Goal: Information Seeking & Learning: Check status

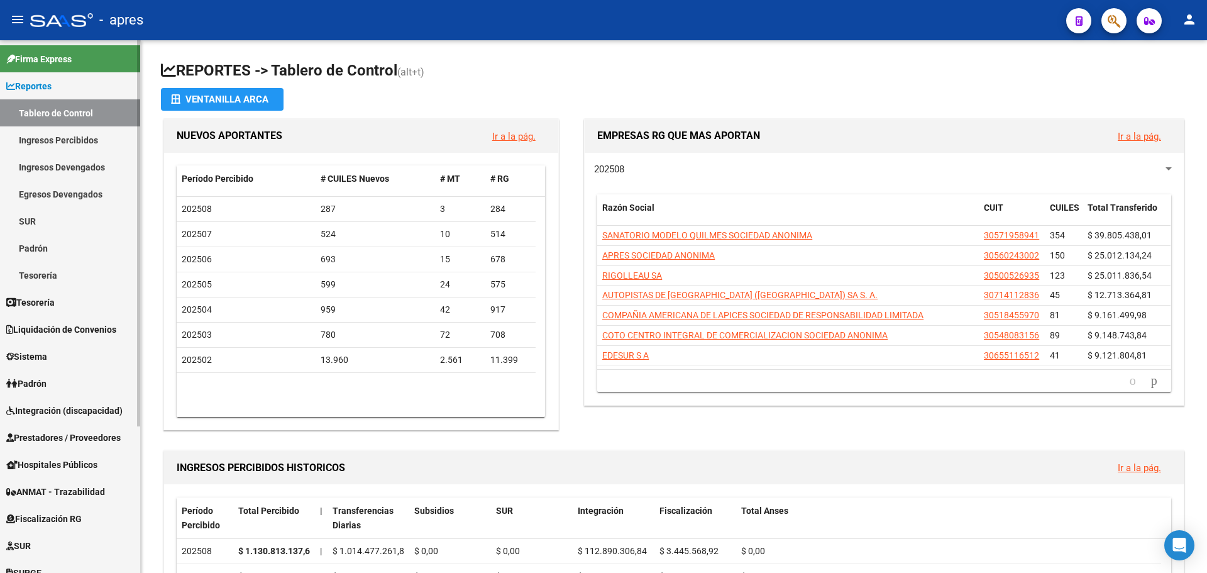
click at [58, 142] on link "Ingresos Percibidos" at bounding box center [70, 139] width 140 height 27
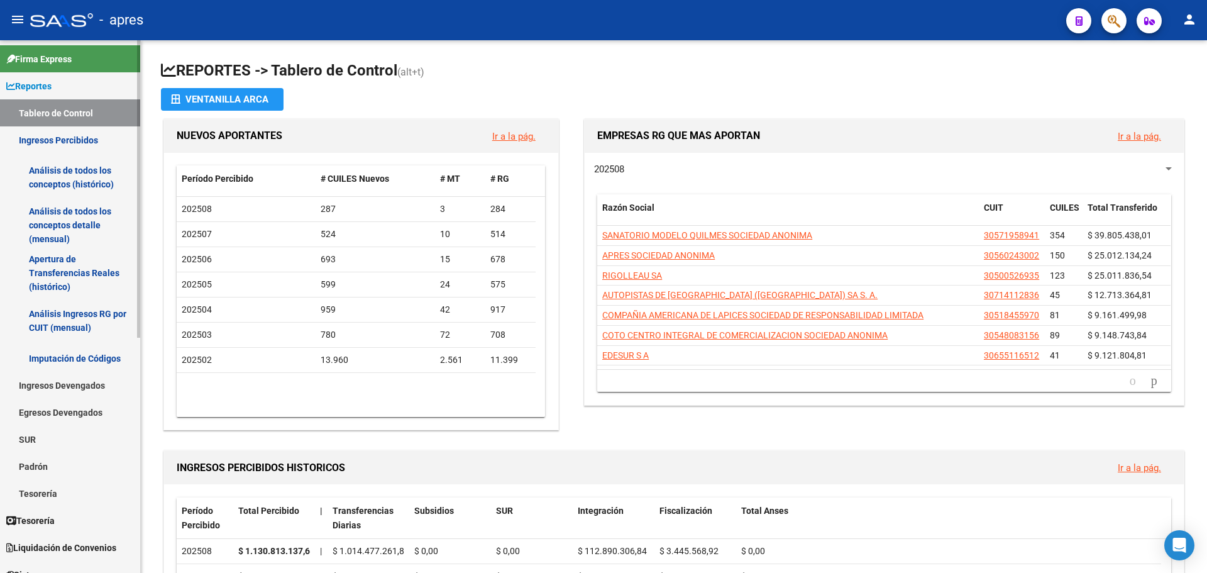
click at [88, 173] on link "Análisis de todos los conceptos (histórico)" at bounding box center [70, 177] width 140 height 48
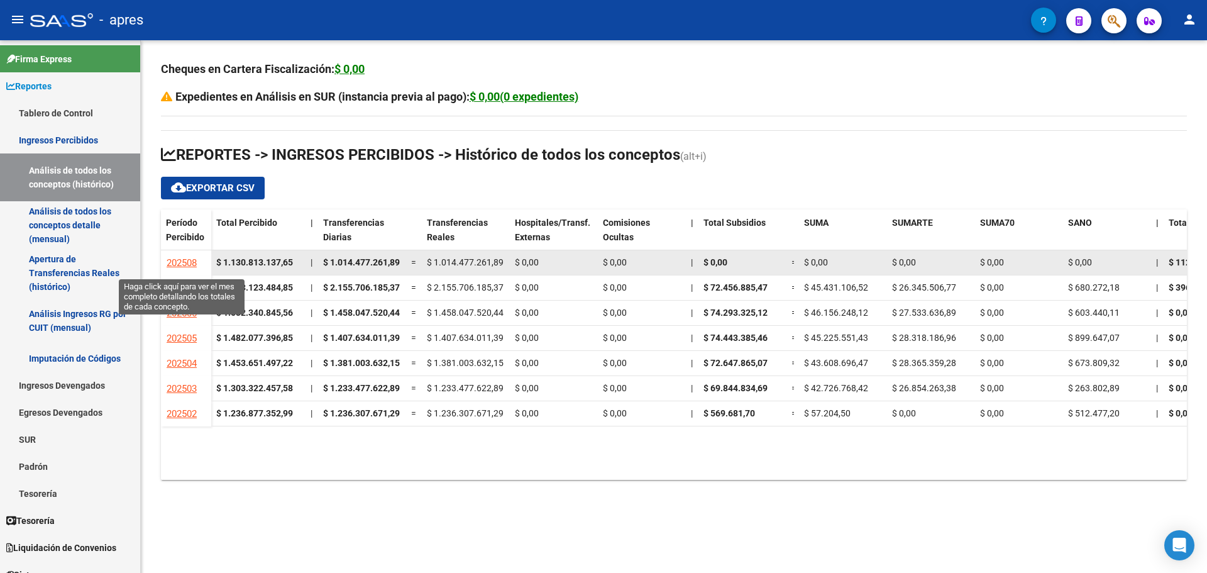
click at [181, 259] on span "202508" at bounding box center [182, 262] width 30 height 11
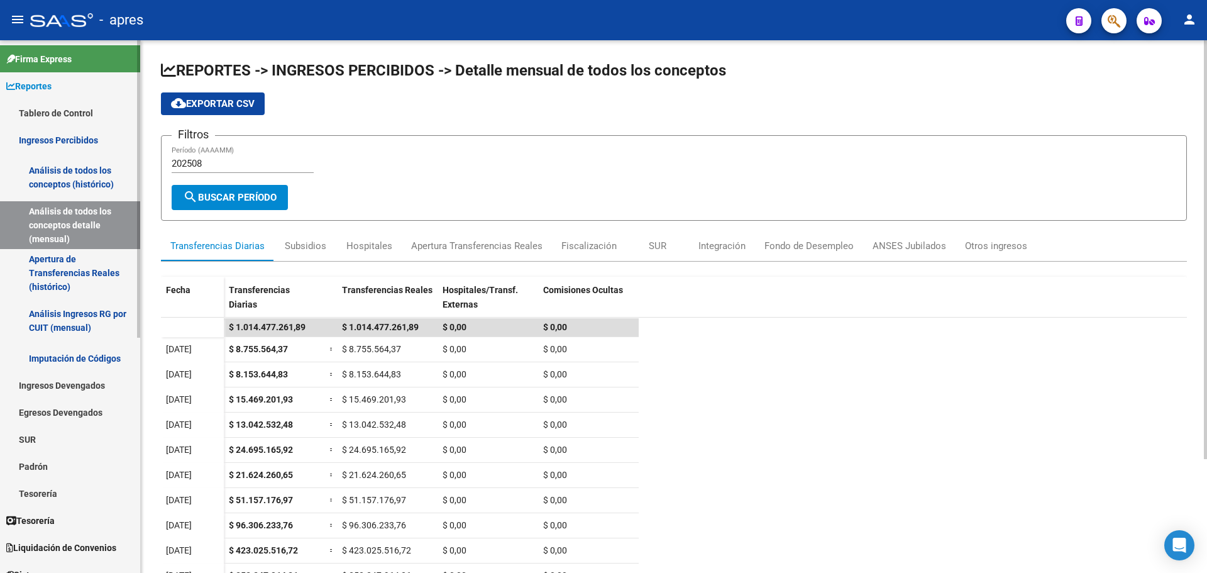
click at [60, 177] on link "Análisis de todos los conceptos (histórico)" at bounding box center [70, 177] width 140 height 48
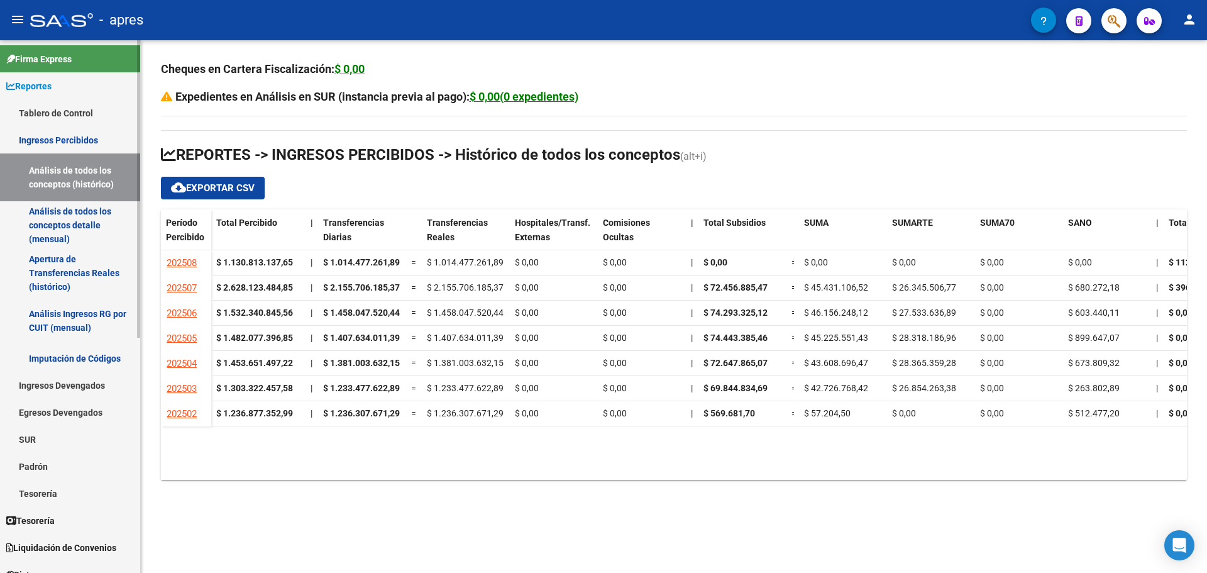
click at [57, 138] on link "Ingresos Percibidos" at bounding box center [70, 139] width 140 height 27
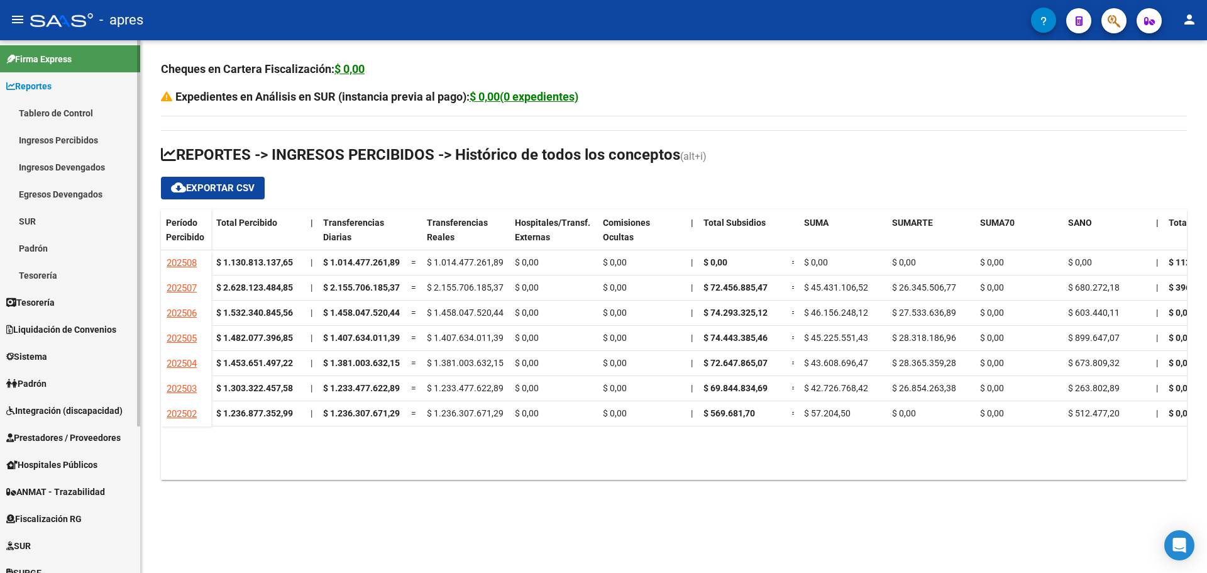
click at [73, 144] on link "Ingresos Percibidos" at bounding box center [70, 139] width 140 height 27
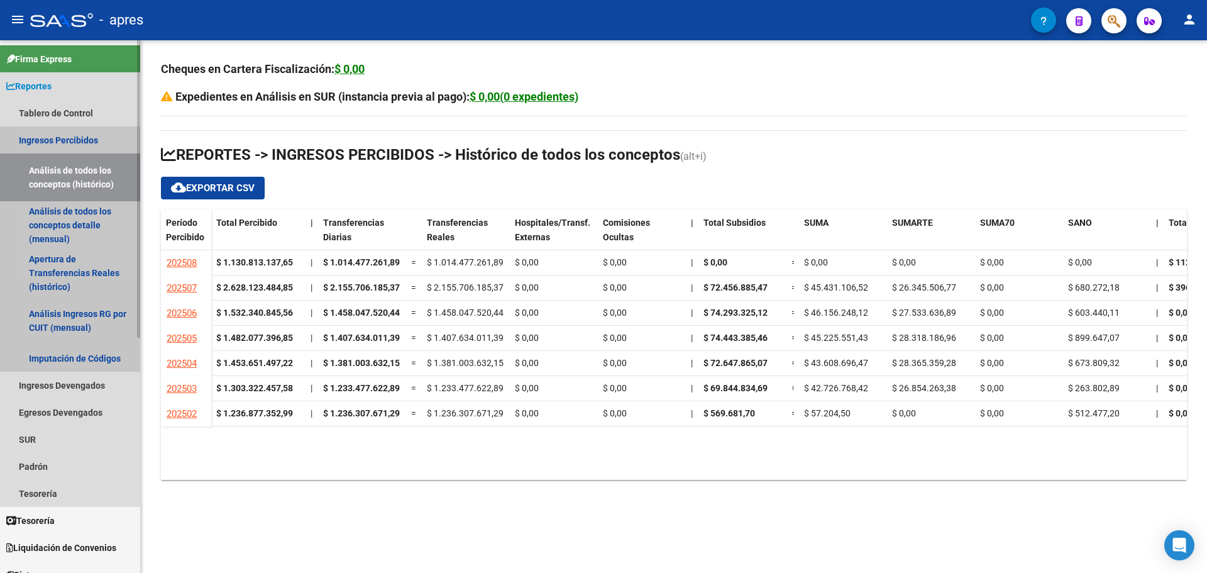
click at [75, 172] on link "Análisis de todos los conceptos (histórico)" at bounding box center [70, 177] width 140 height 48
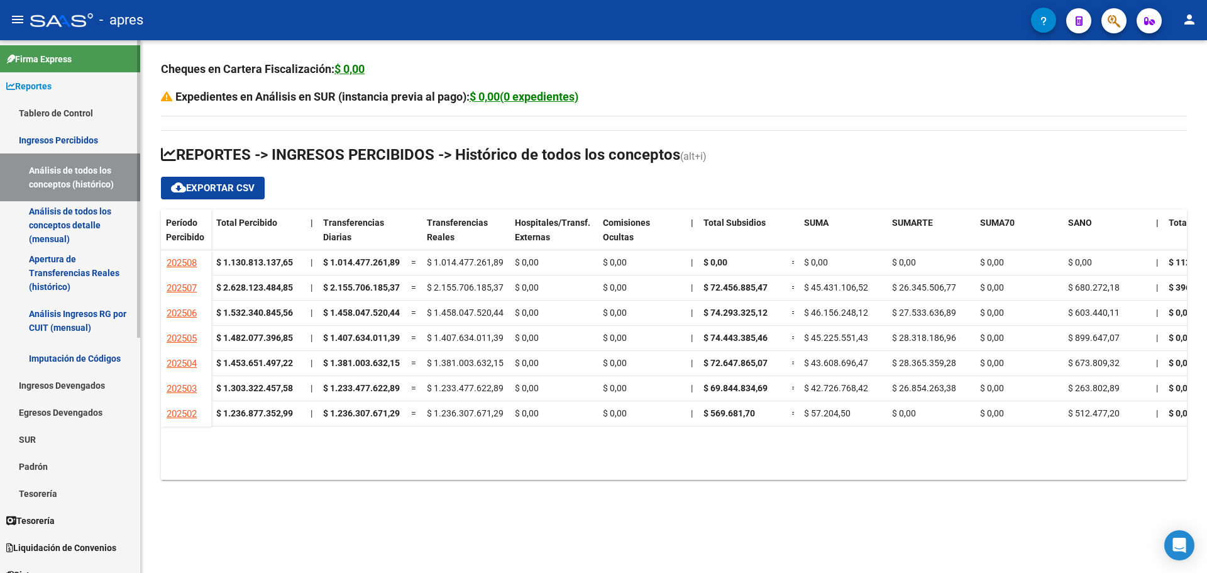
click at [85, 194] on link "Análisis de todos los conceptos (histórico)" at bounding box center [70, 177] width 140 height 48
click at [82, 211] on link "Análisis de todos los conceptos detalle (mensual)" at bounding box center [70, 225] width 140 height 48
